Goal: Task Accomplishment & Management: Manage account settings

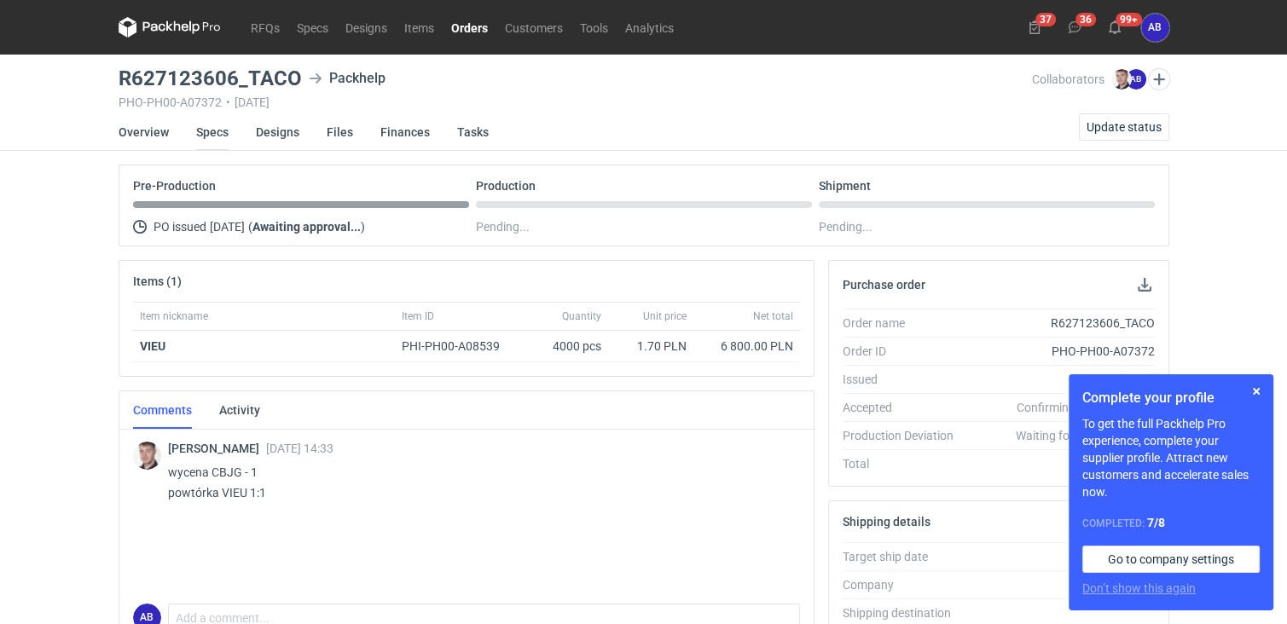
click at [224, 131] on link "Specs" at bounding box center [212, 132] width 32 height 38
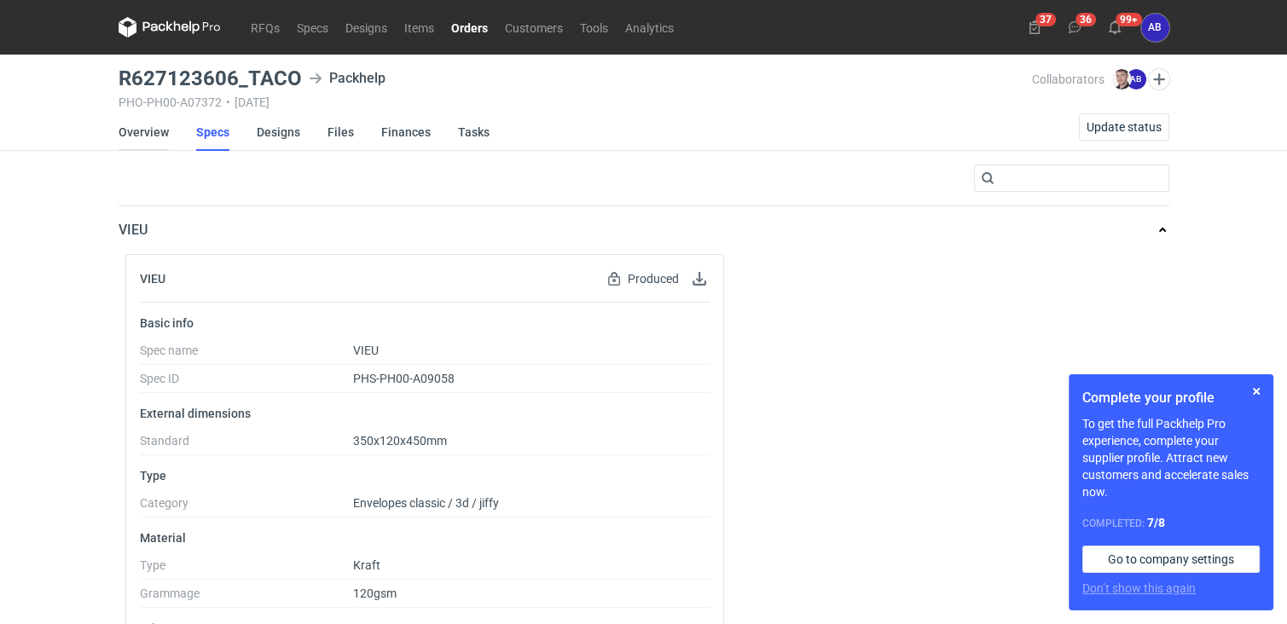
click at [148, 130] on link "Overview" at bounding box center [144, 132] width 50 height 38
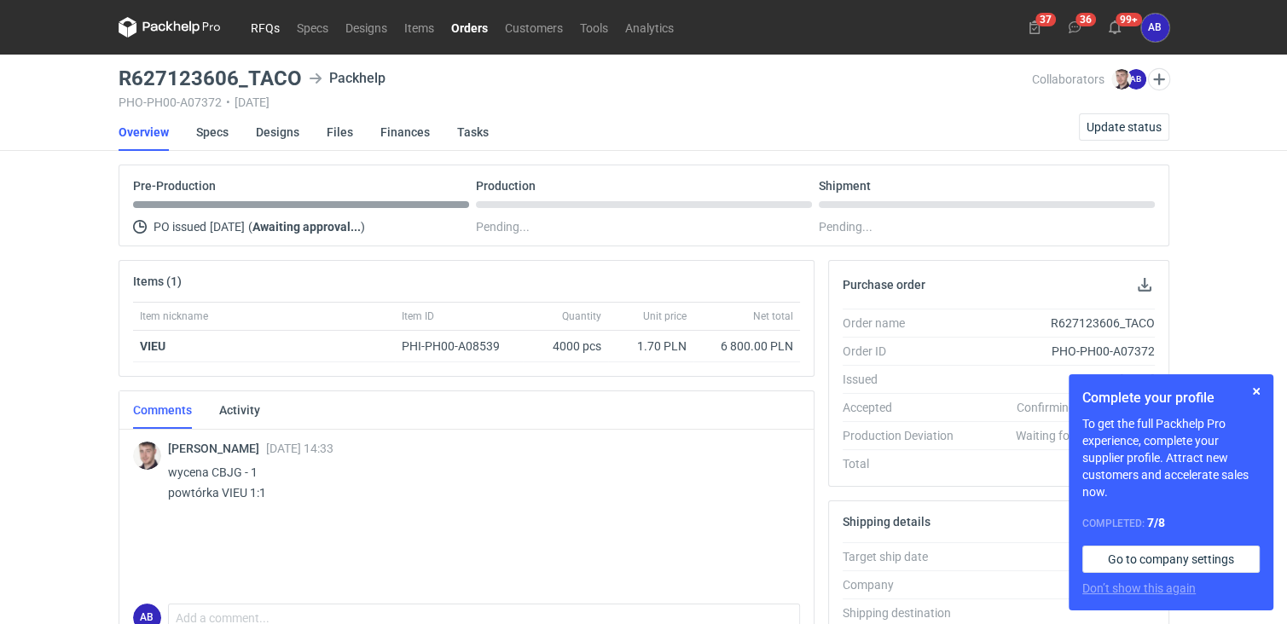
click at [266, 28] on link "RFQs" at bounding box center [265, 27] width 46 height 20
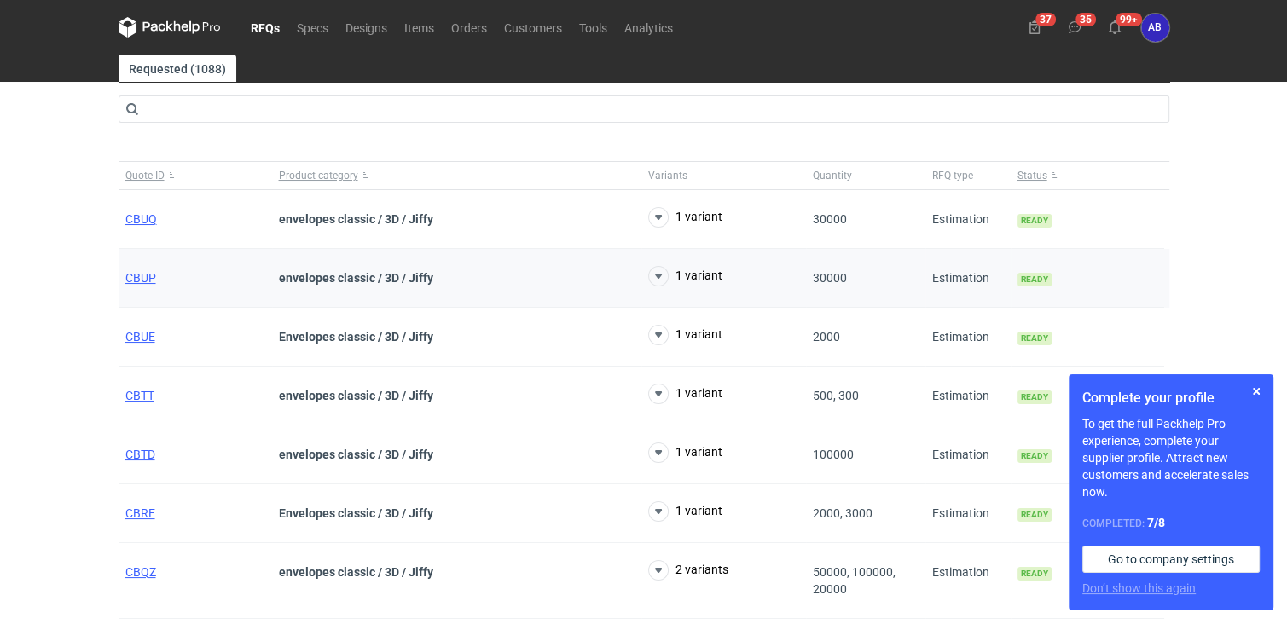
scroll to position [223, 0]
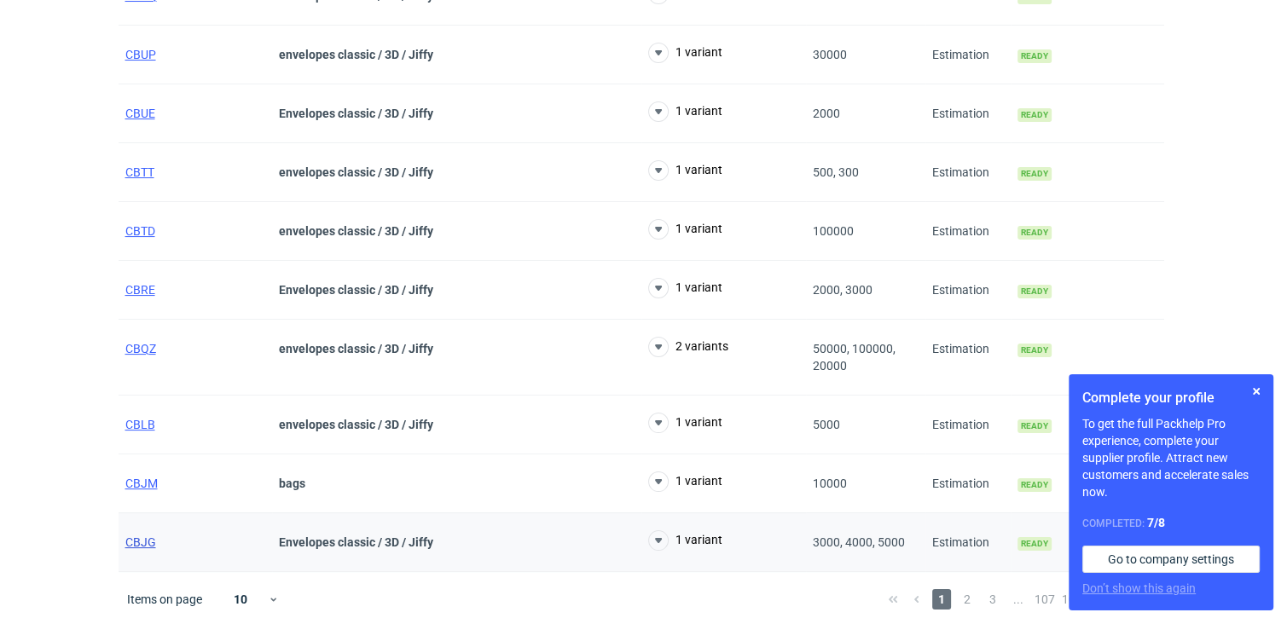
click at [142, 542] on span "CBJG" at bounding box center [140, 543] width 31 height 14
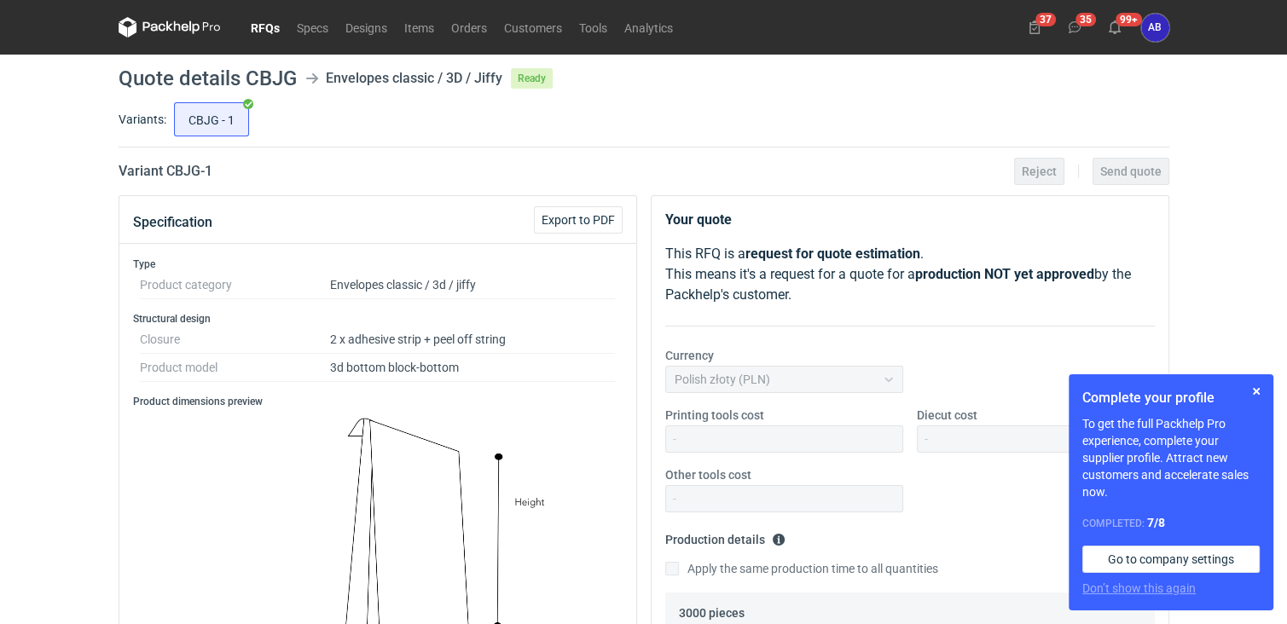
click at [263, 25] on link "RFQs" at bounding box center [265, 27] width 46 height 20
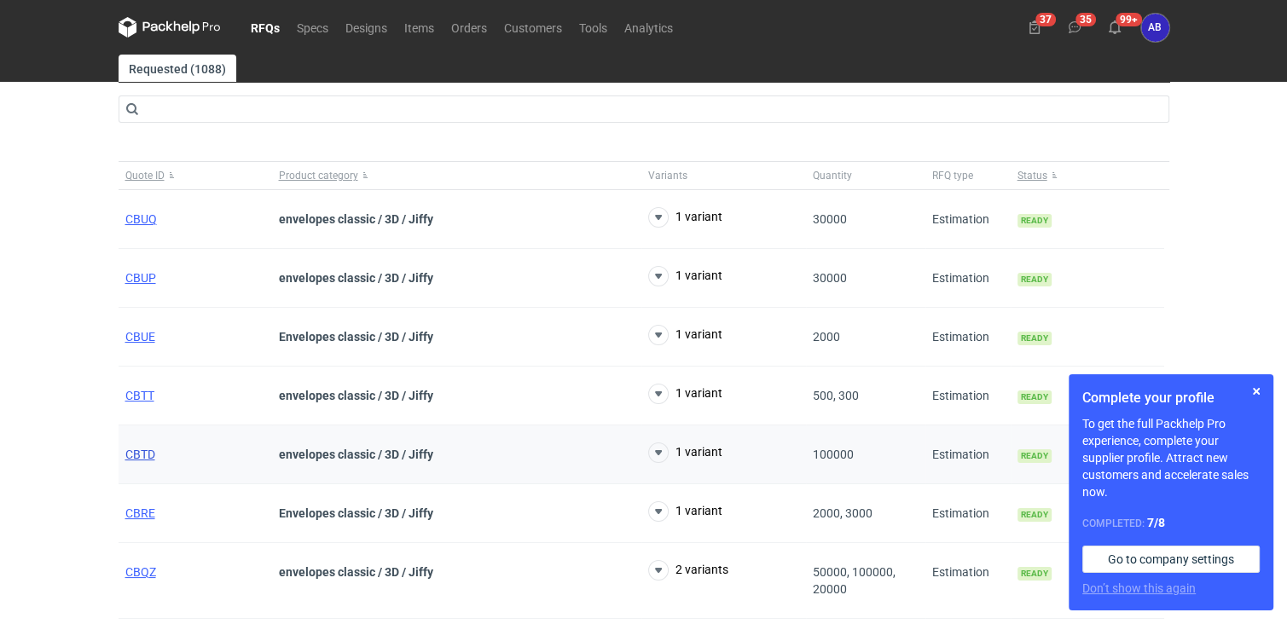
scroll to position [223, 0]
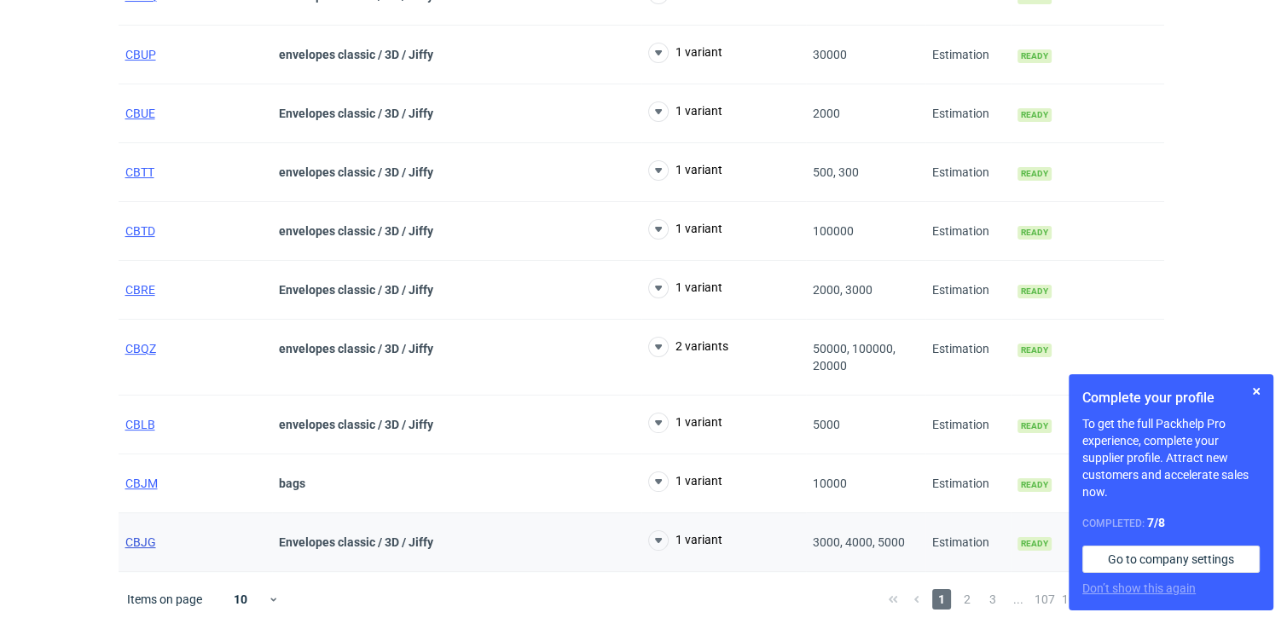
click at [142, 538] on span "CBJG" at bounding box center [140, 543] width 31 height 14
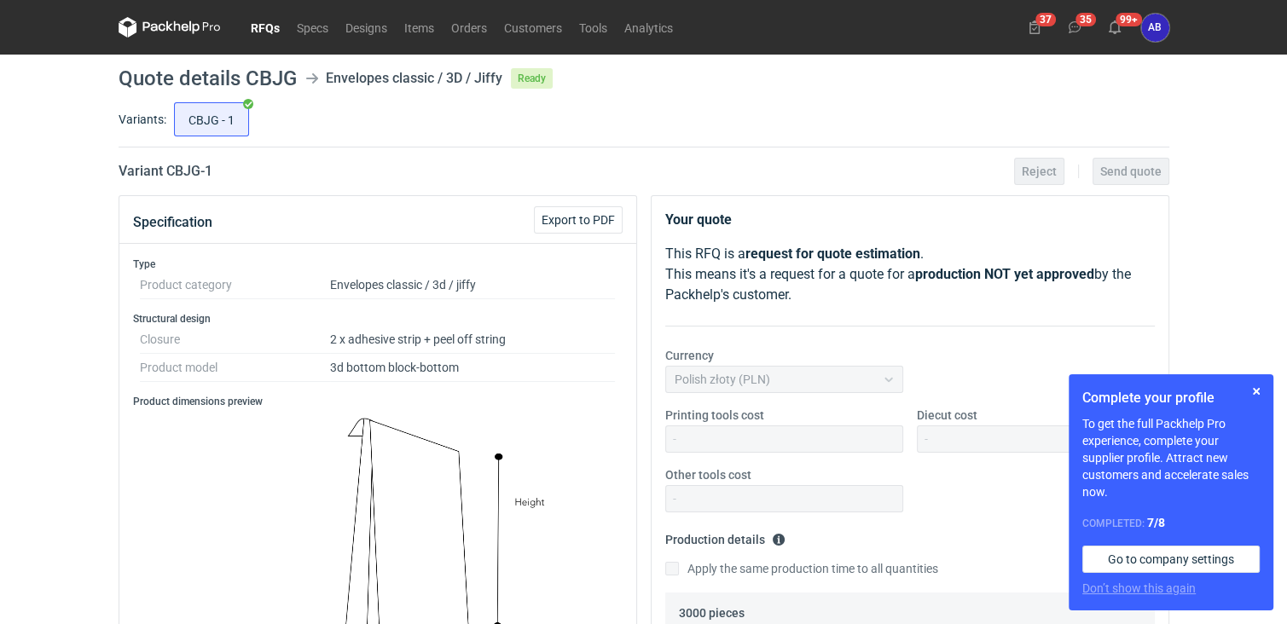
scroll to position [568, 0]
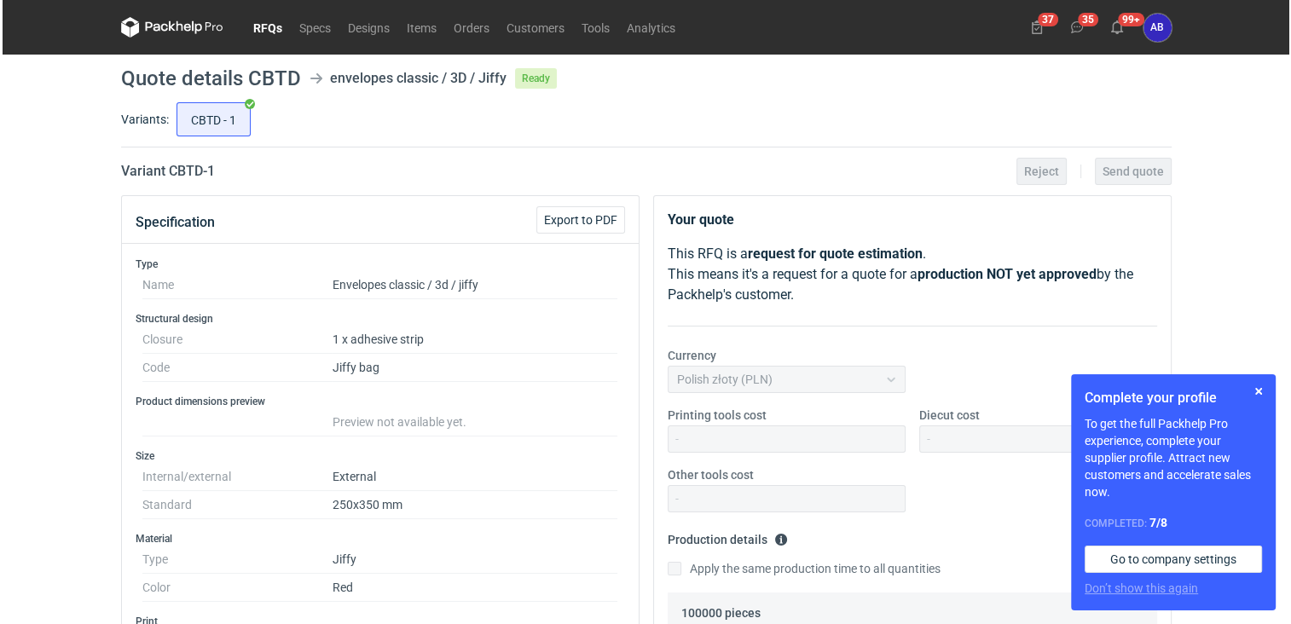
scroll to position [194, 0]
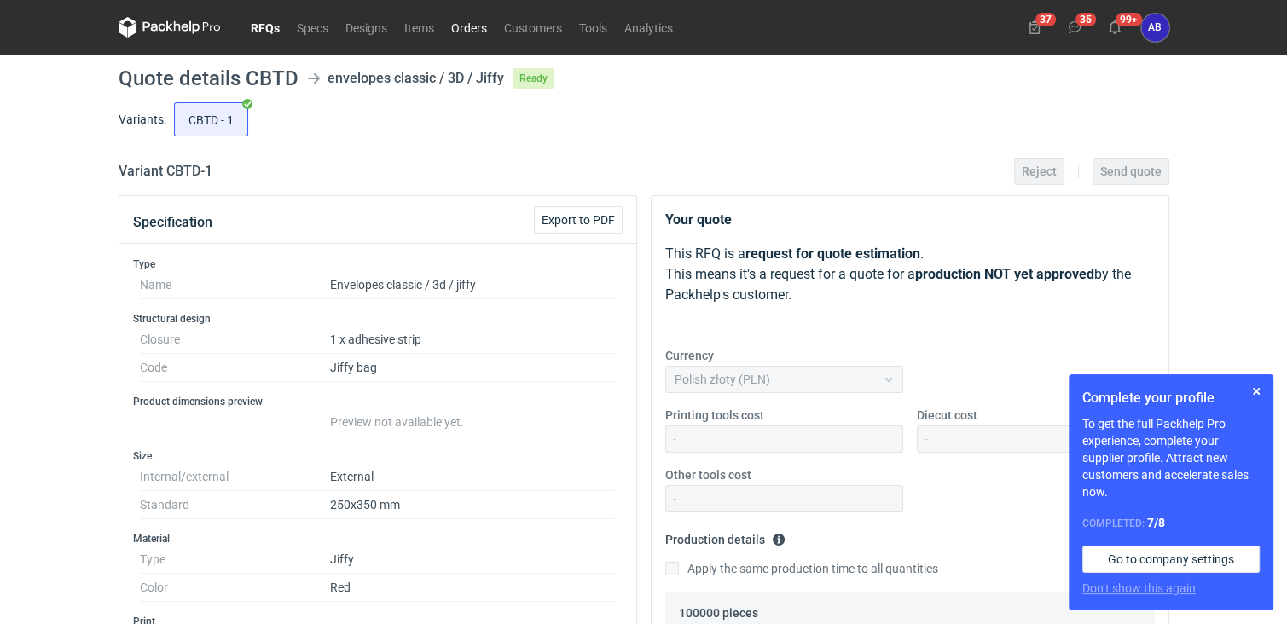
click at [476, 27] on link "Orders" at bounding box center [469, 27] width 53 height 20
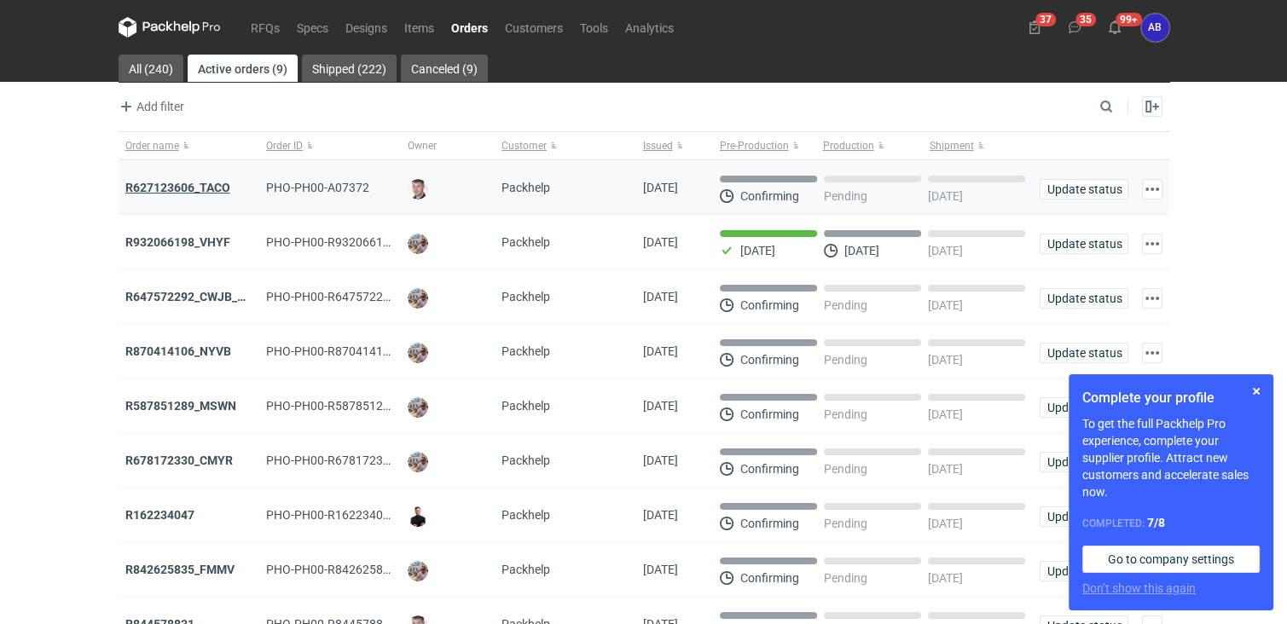
click at [197, 190] on strong "R627123606_TACO" at bounding box center [177, 188] width 105 height 14
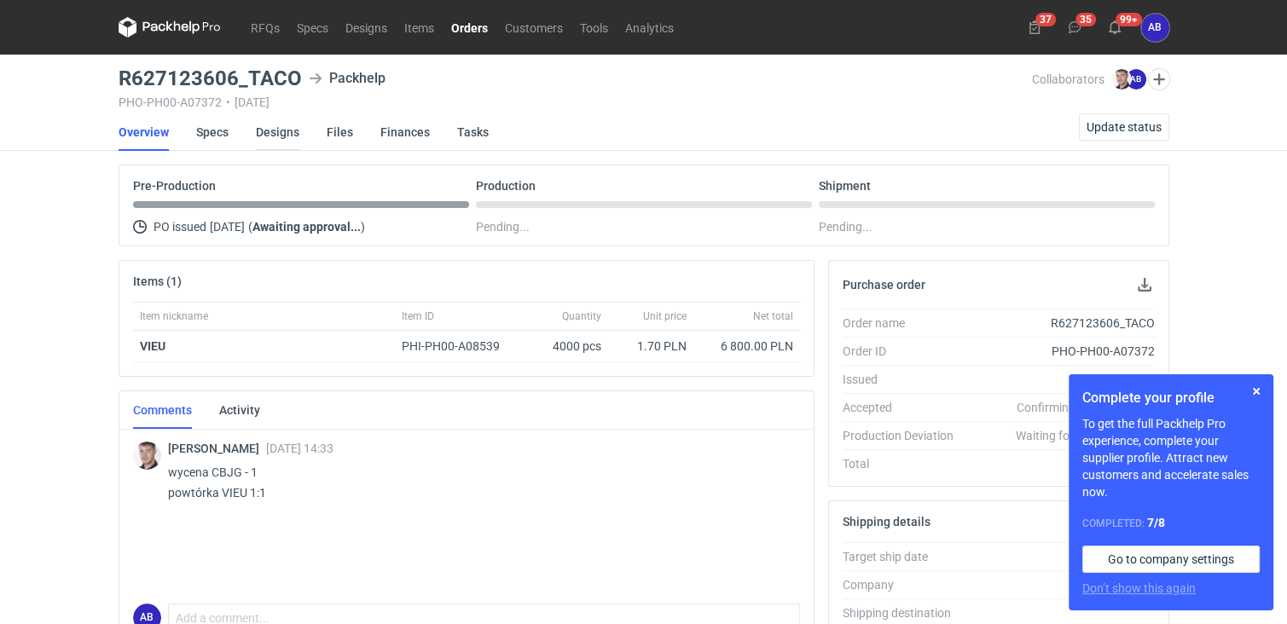
click at [273, 129] on link "Designs" at bounding box center [277, 132] width 43 height 38
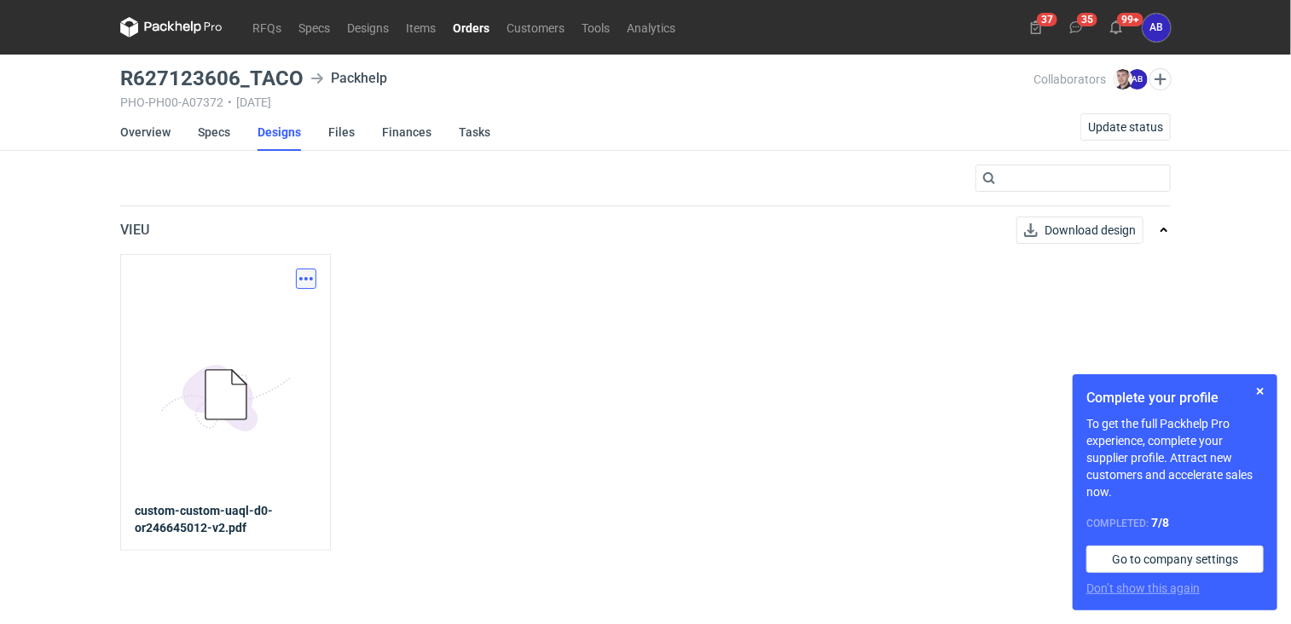
click at [306, 272] on button "button" at bounding box center [306, 279] width 20 height 20
click at [260, 317] on link "Download design part" at bounding box center [231, 315] width 157 height 27
